Goal: Transaction & Acquisition: Purchase product/service

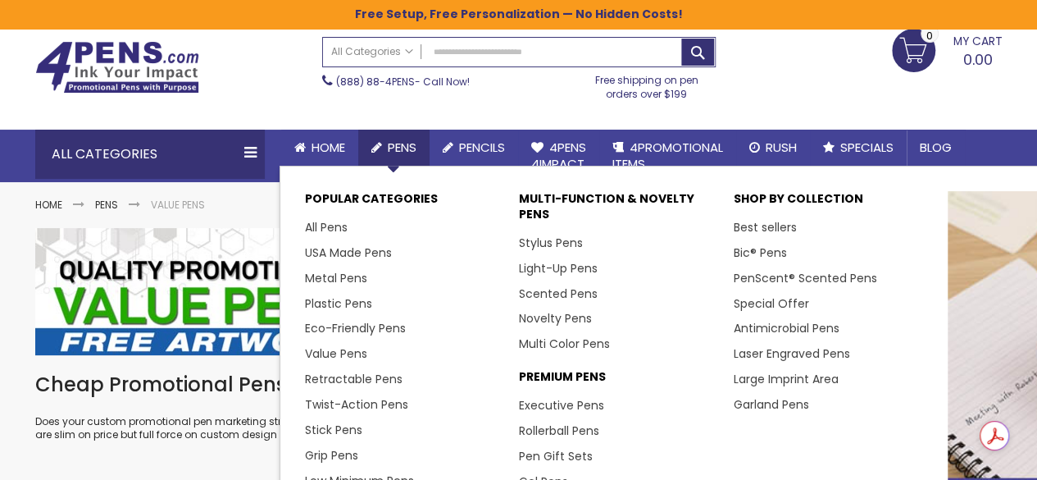
scroll to position [82, 0]
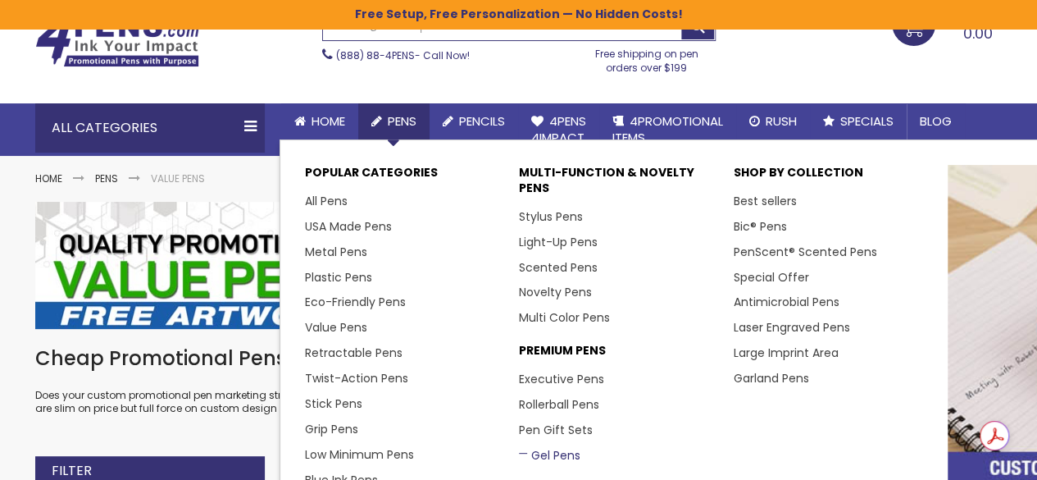
click at [547, 453] on link "Gel Pens" at bounding box center [550, 455] width 62 height 16
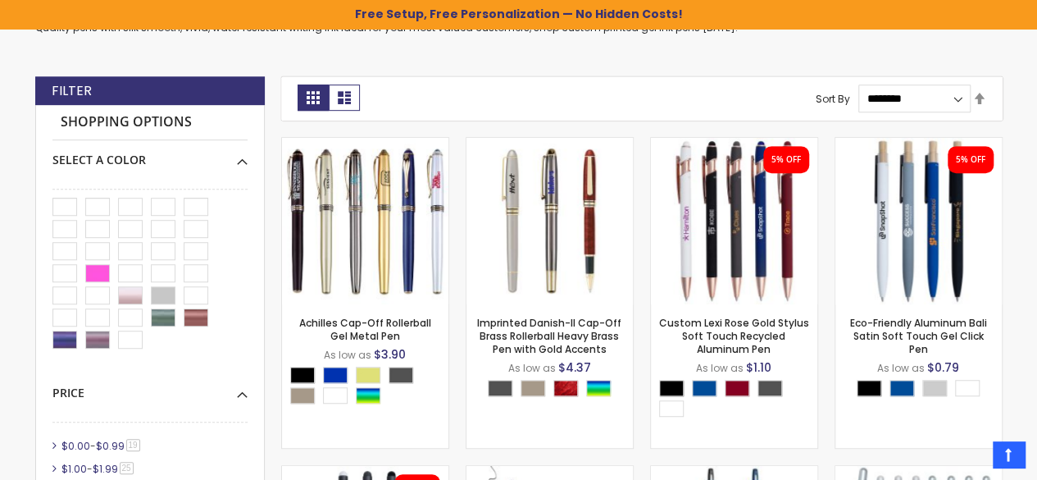
scroll to position [440, 0]
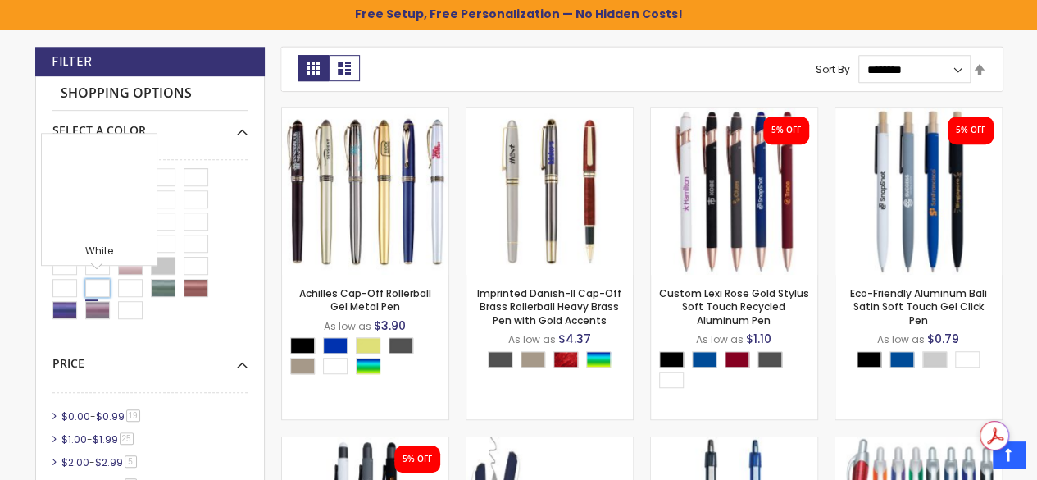
click at [95, 285] on div "White" at bounding box center [97, 288] width 25 height 18
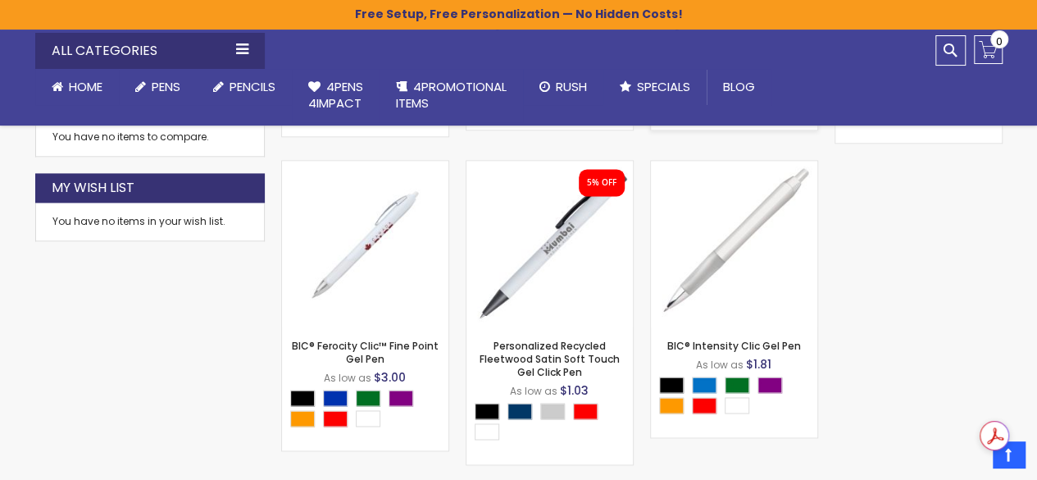
scroll to position [1014, 0]
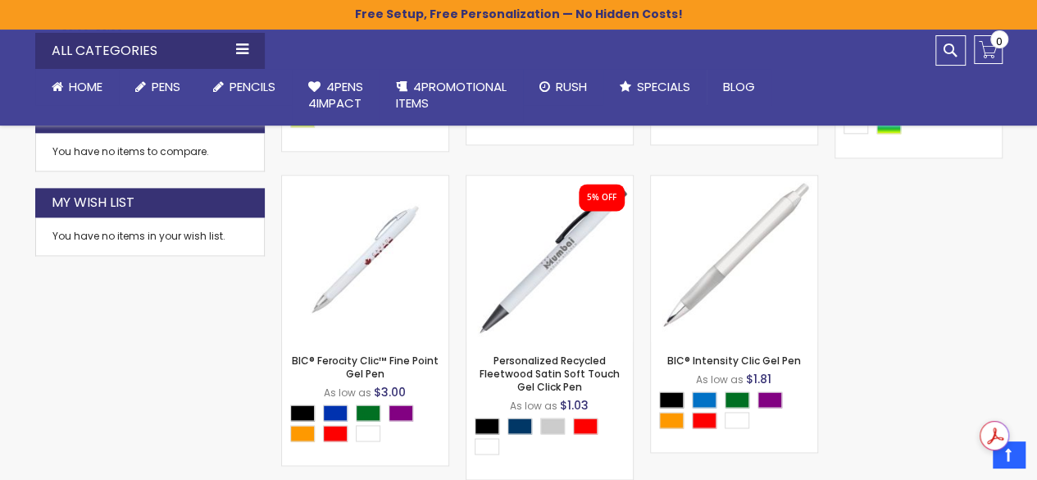
scroll to position [440, 0]
